Goal: Find specific page/section: Find specific page/section

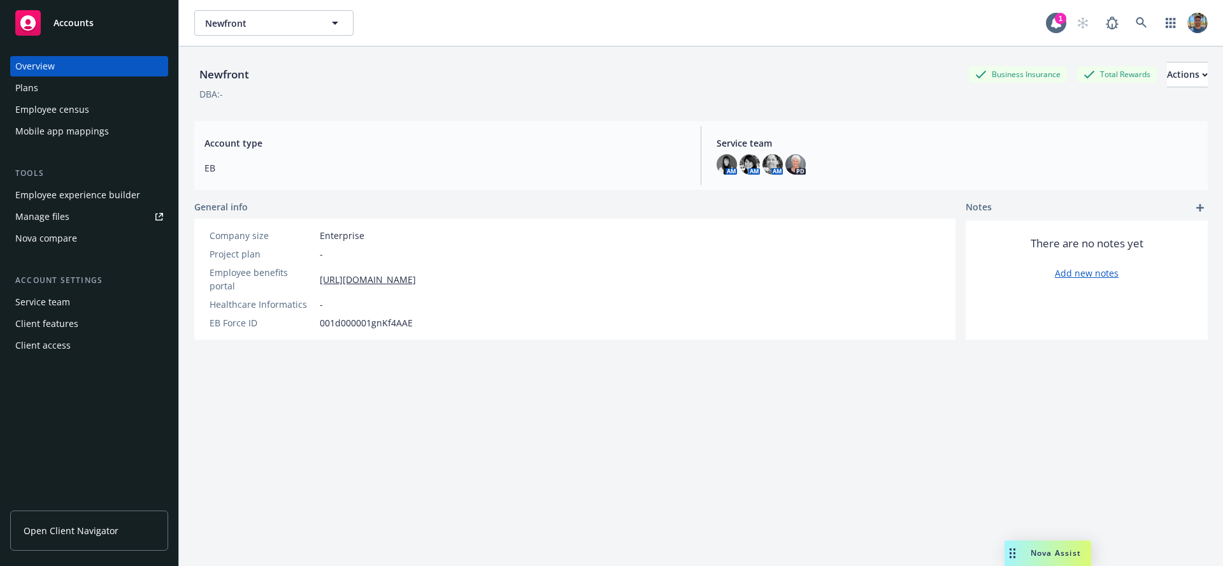
click at [422, 175] on div "Account type EB" at bounding box center [444, 155] width 501 height 59
